Goal: Information Seeking & Learning: Learn about a topic

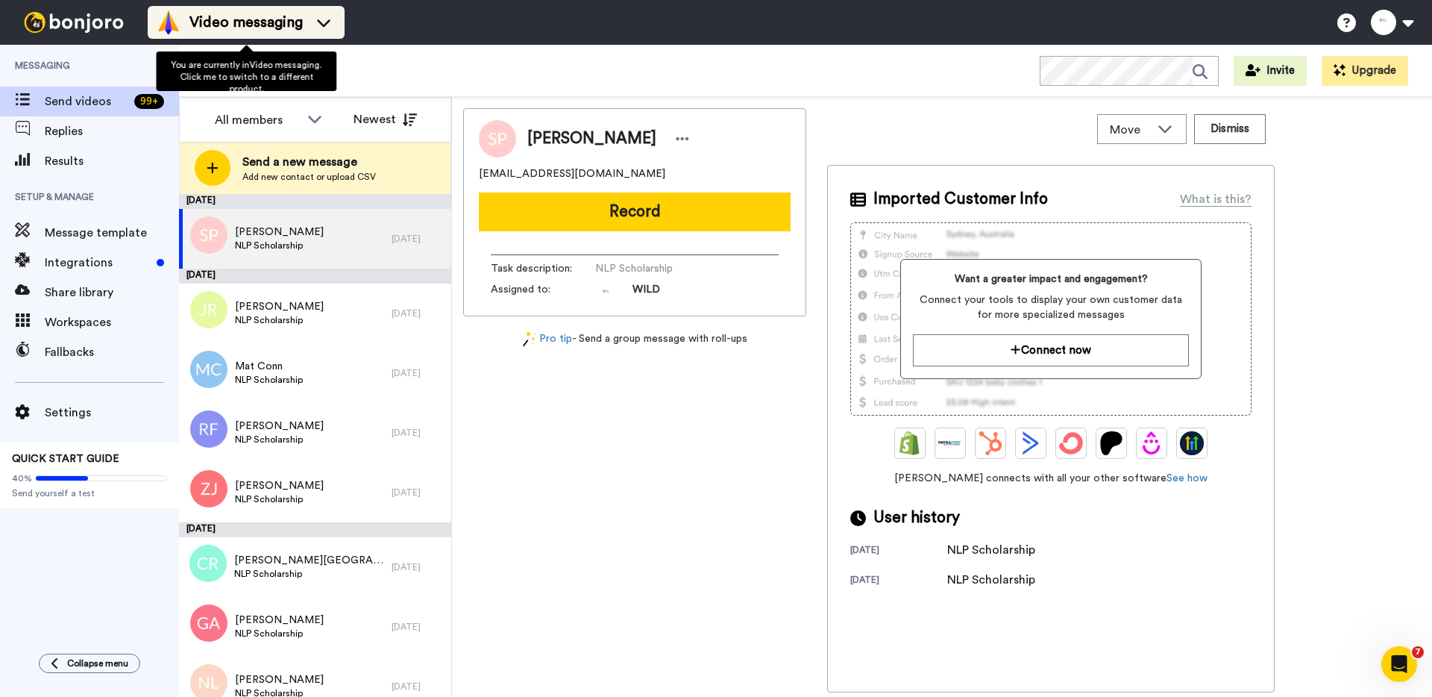
click at [281, 29] on span "Video messaging" at bounding box center [246, 22] width 113 height 21
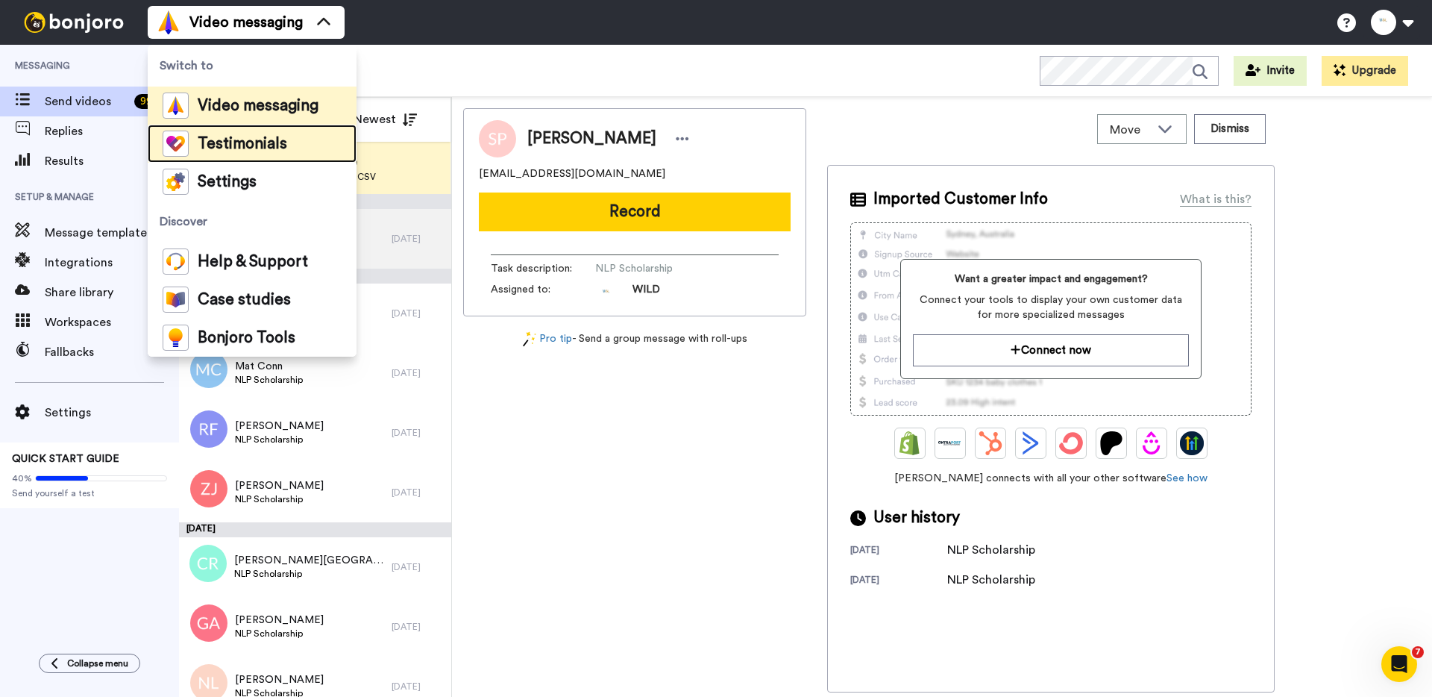
click at [239, 141] on span "Testimonials" at bounding box center [243, 144] width 90 height 15
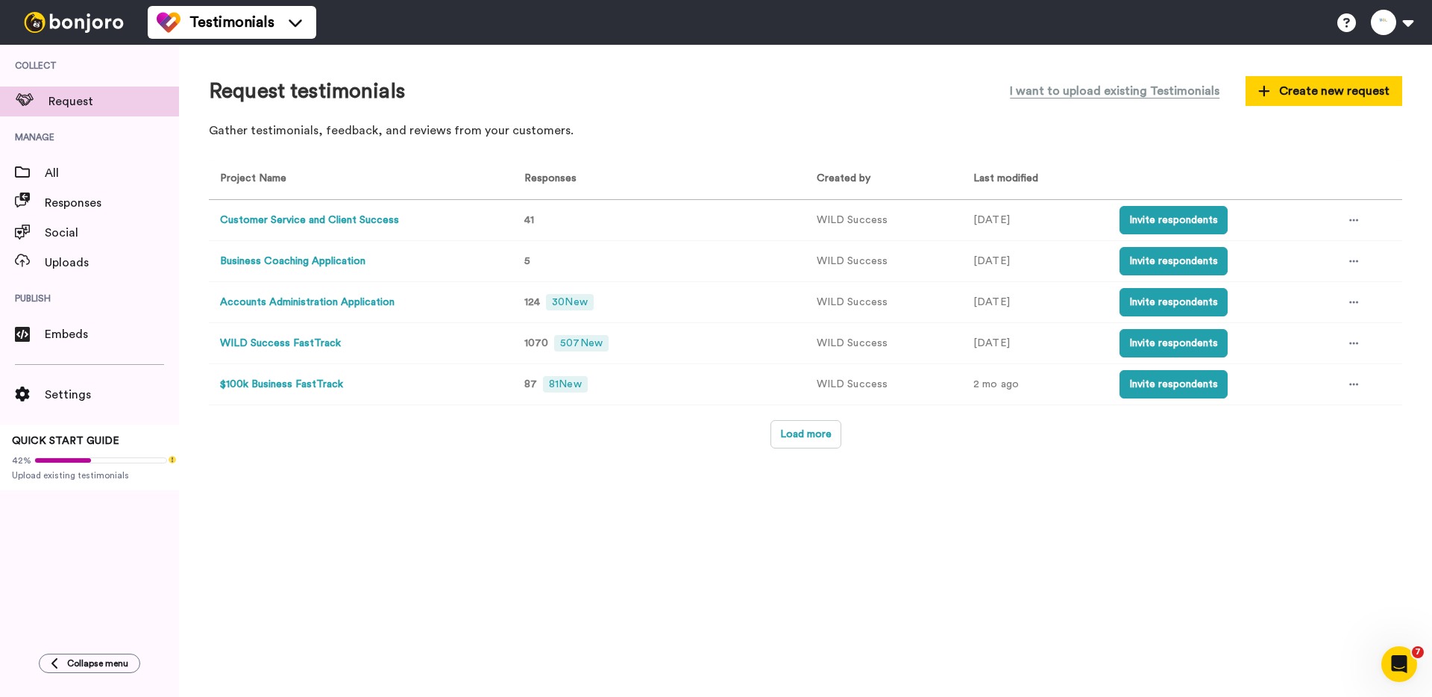
click at [334, 303] on button "Accounts Administration Application" at bounding box center [307, 303] width 175 height 16
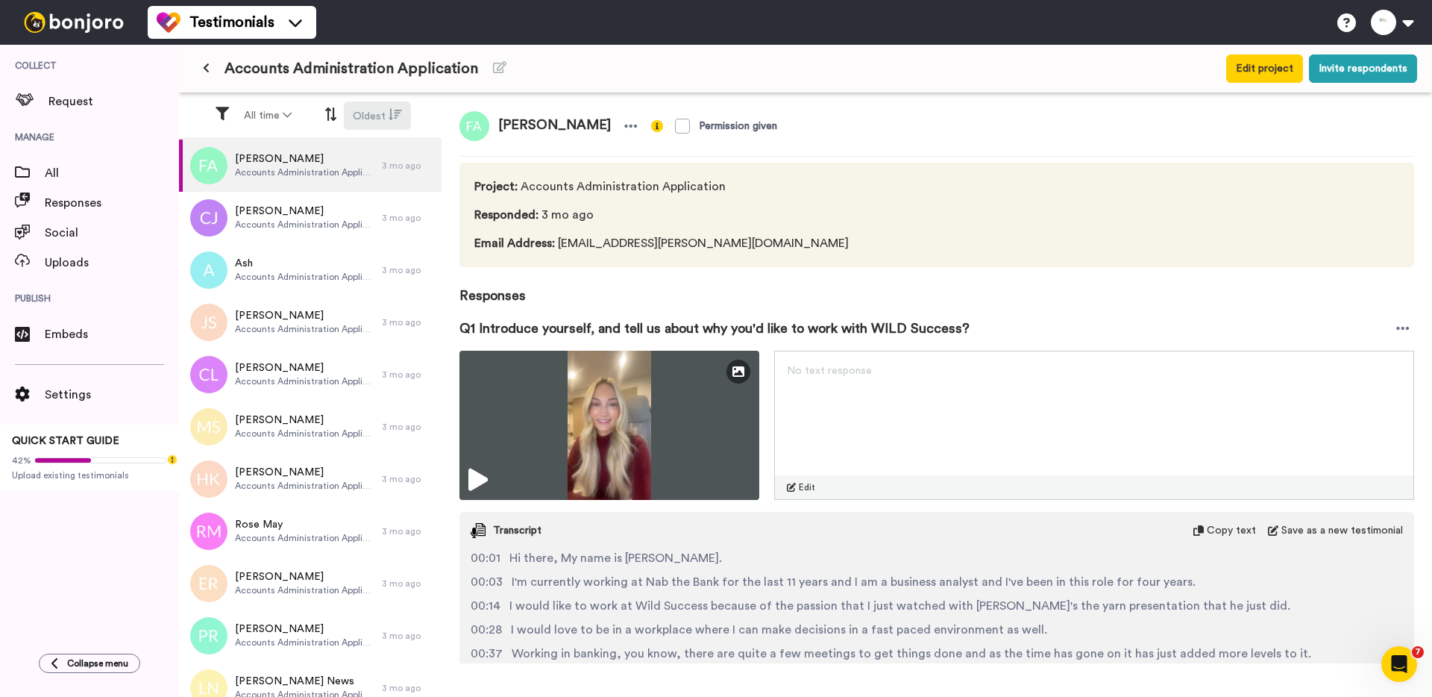
click at [357, 118] on button "Oldest" at bounding box center [377, 115] width 67 height 28
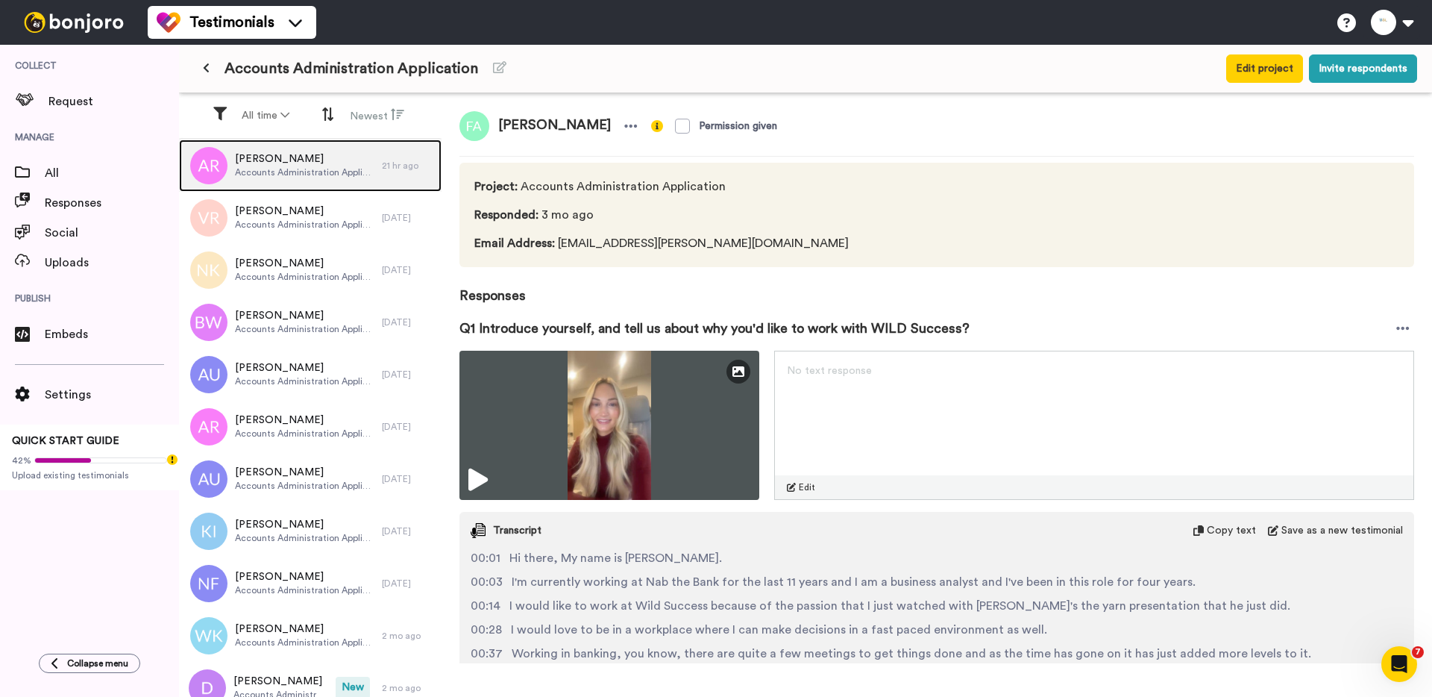
click at [330, 162] on span "Alita Ritchie" at bounding box center [305, 158] width 140 height 15
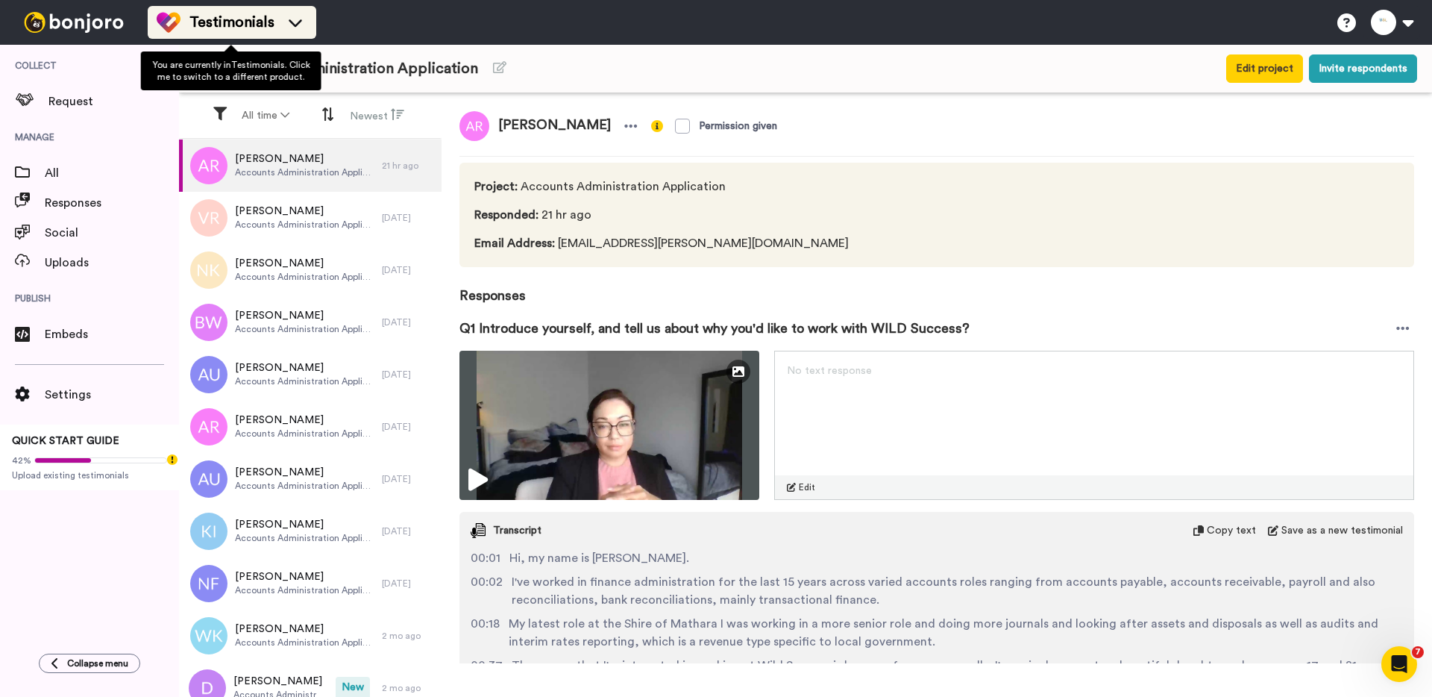
click at [248, 22] on span "Testimonials" at bounding box center [232, 22] width 85 height 21
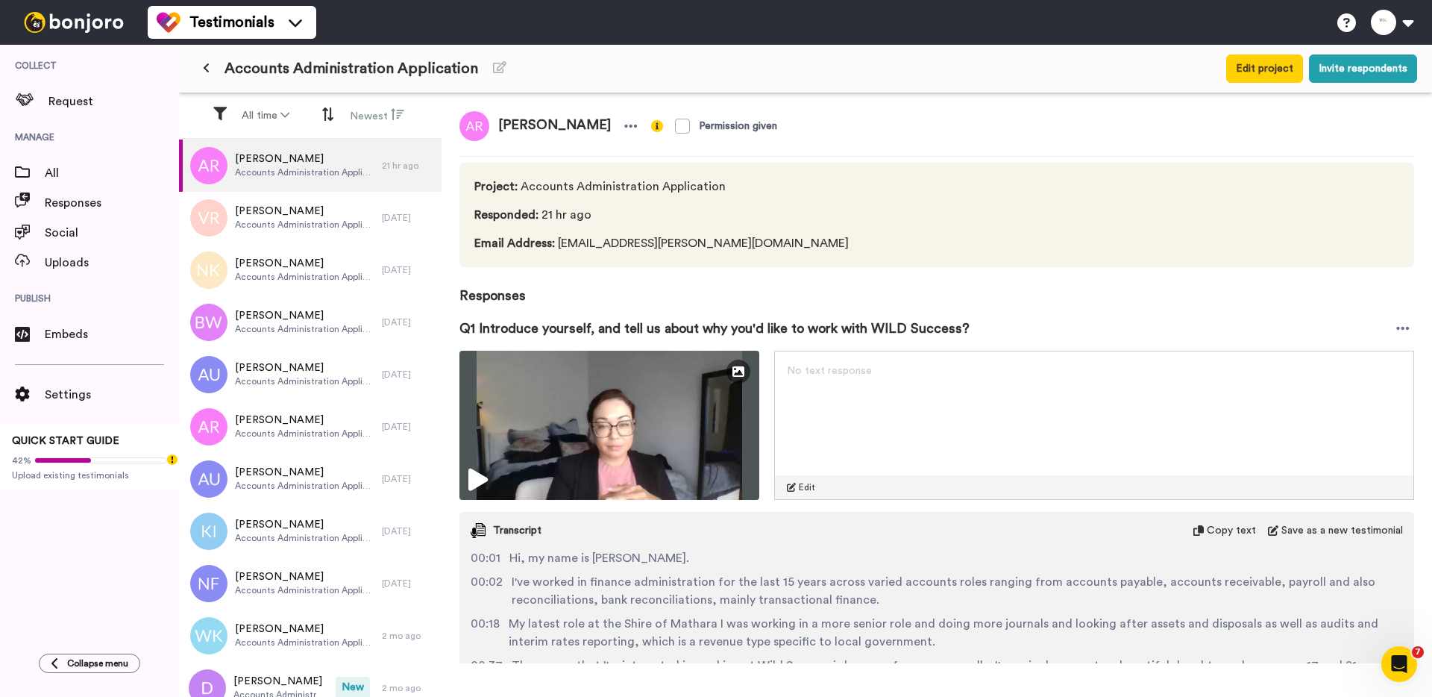
click at [436, 27] on div "Testimonials Switch to Video messaging Testimonials Settings Discover Help & Su…" at bounding box center [790, 22] width 1285 height 45
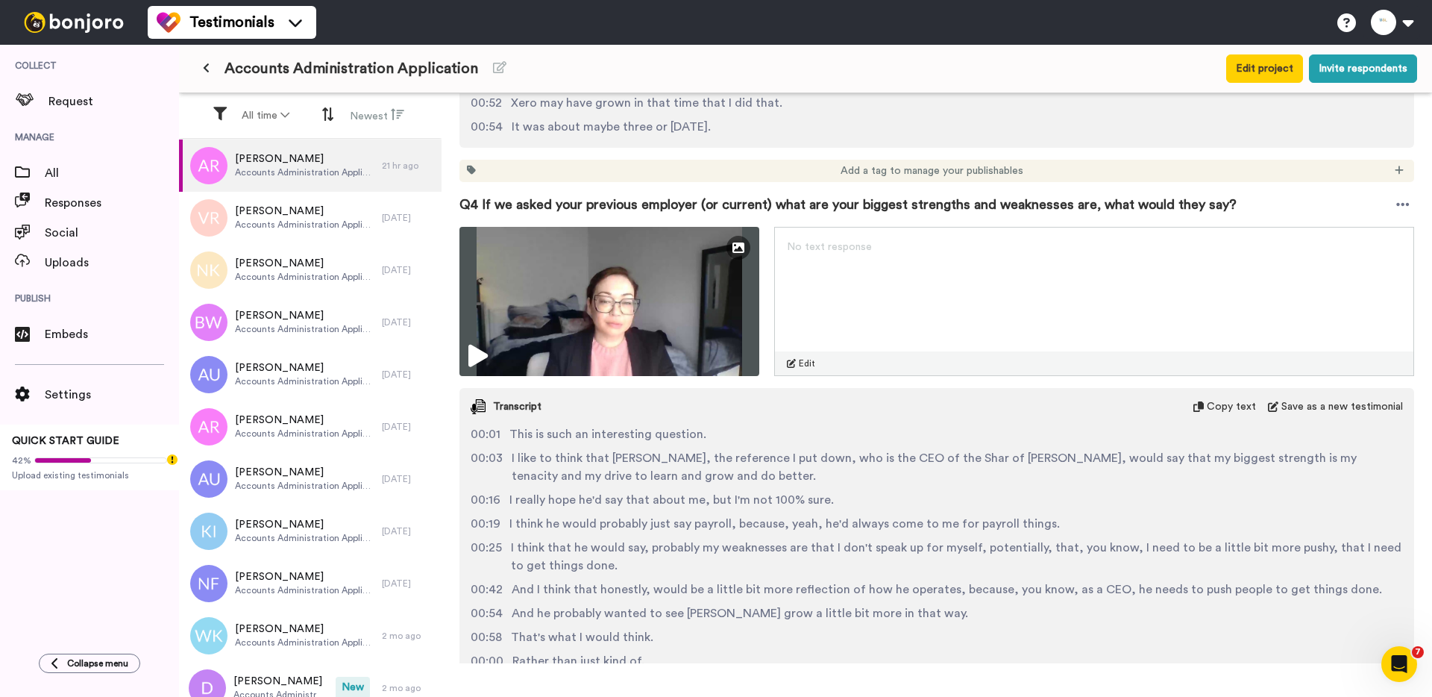
scroll to position [2269, 0]
